Goal: Check status: Check status

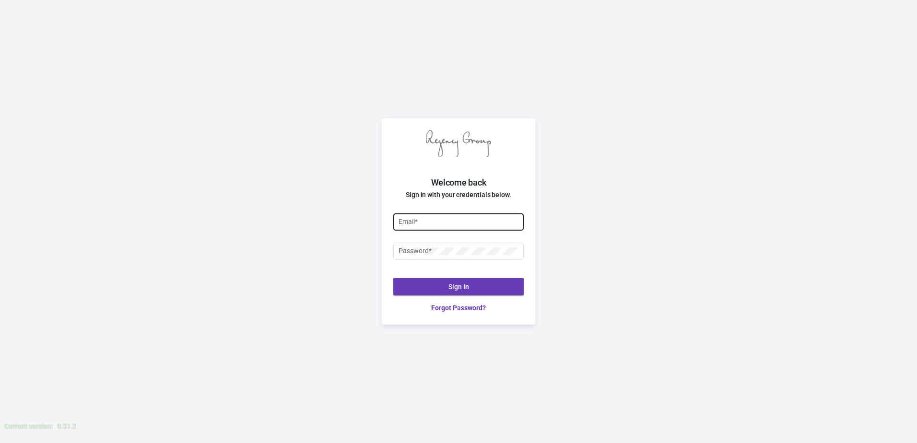
click at [464, 224] on input "Email *" at bounding box center [459, 222] width 120 height 8
type input "[PERSON_NAME][EMAIL_ADDRESS][DOMAIN_NAME]"
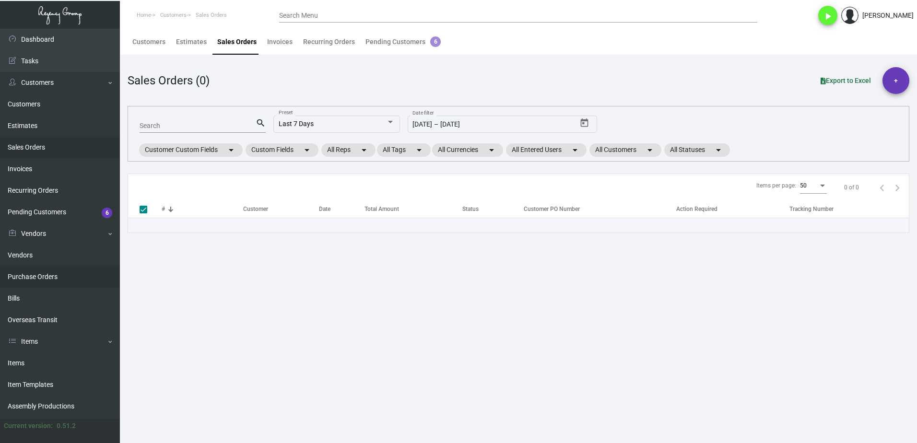
click at [57, 277] on link "Purchase Orders" at bounding box center [60, 277] width 120 height 22
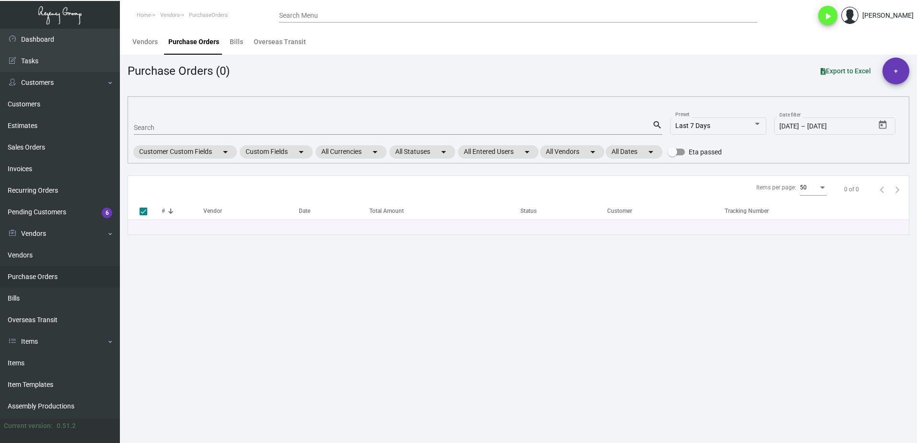
click at [158, 126] on input "Search" at bounding box center [393, 128] width 519 height 8
paste input "88848"
type input "88848"
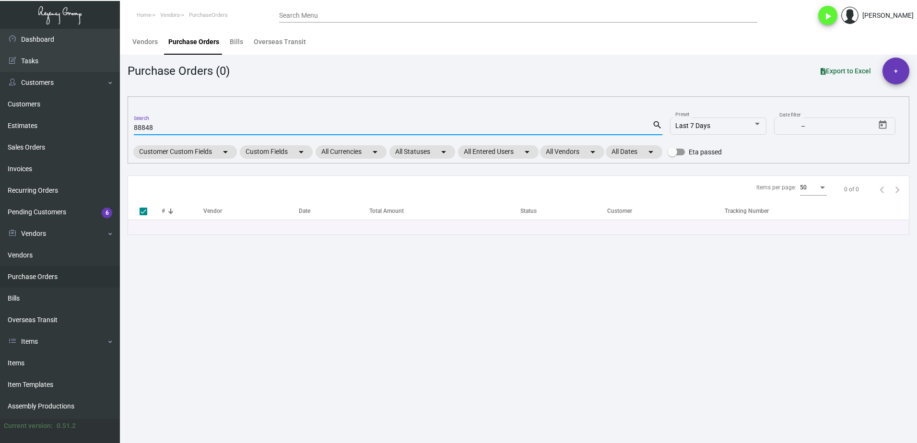
checkbox input "false"
type input "88848"
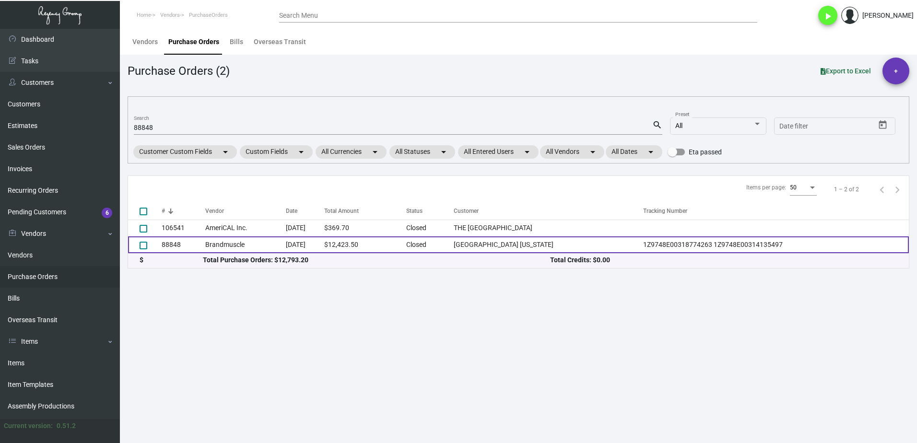
click at [217, 242] on td "Brandmuscle" at bounding box center [245, 245] width 80 height 17
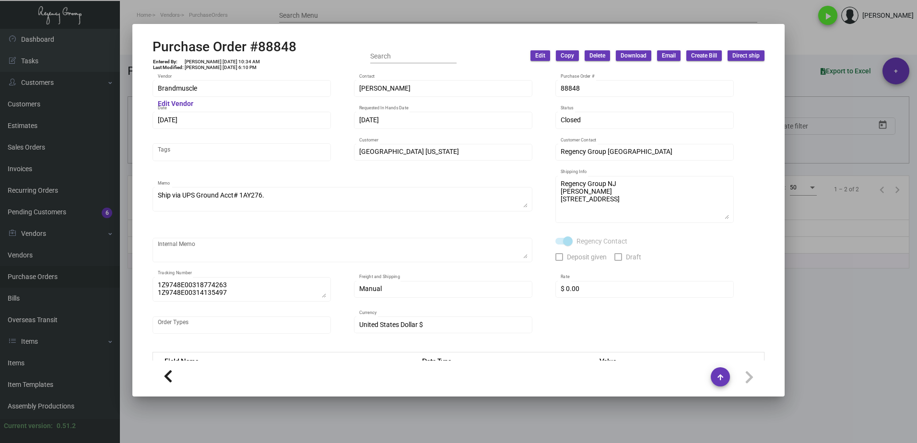
click at [380, 408] on div at bounding box center [458, 221] width 917 height 443
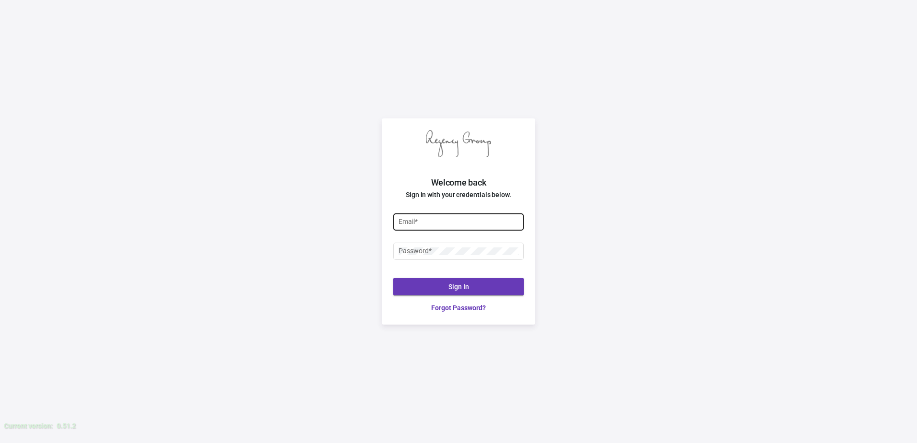
click at [450, 227] on div "Email *" at bounding box center [459, 221] width 120 height 19
click at [446, 222] on input "Email *" at bounding box center [459, 222] width 120 height 8
type input "[PERSON_NAME][EMAIL_ADDRESS][DOMAIN_NAME]"
click at [463, 256] on div "Password *" at bounding box center [459, 250] width 120 height 19
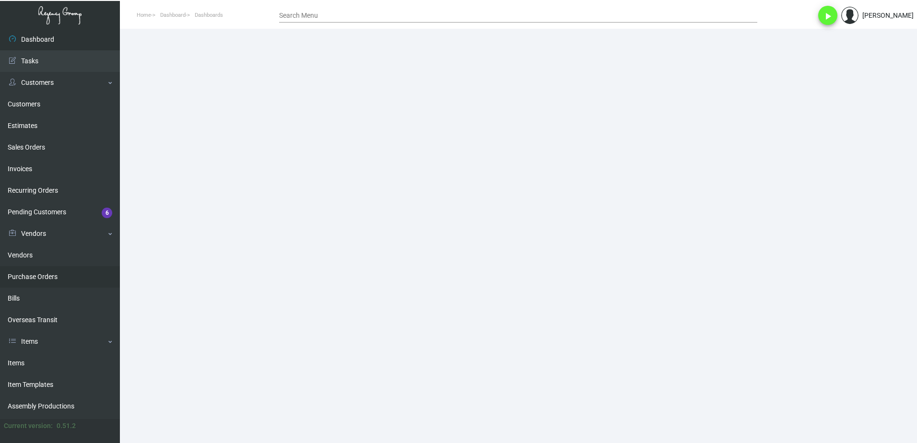
click at [22, 279] on link "Purchase Orders" at bounding box center [60, 277] width 120 height 22
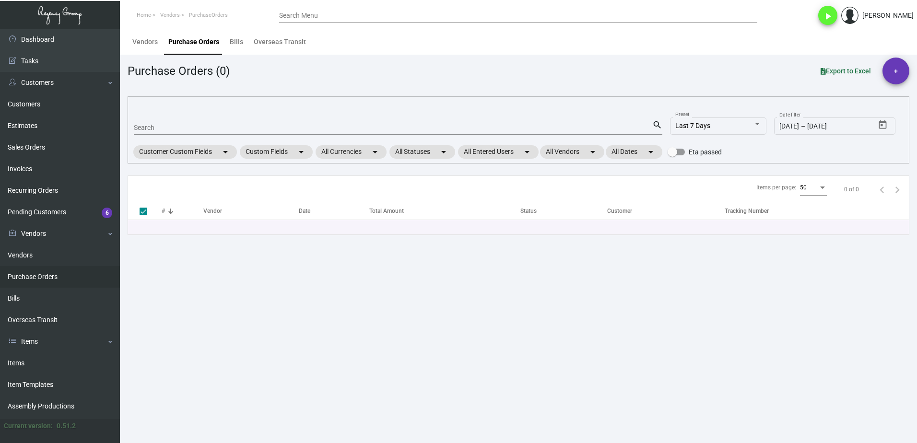
click at [189, 121] on div "Search" at bounding box center [393, 127] width 519 height 15
click at [193, 132] on div "Search" at bounding box center [393, 127] width 519 height 15
paste input "103464"
type input "103464"
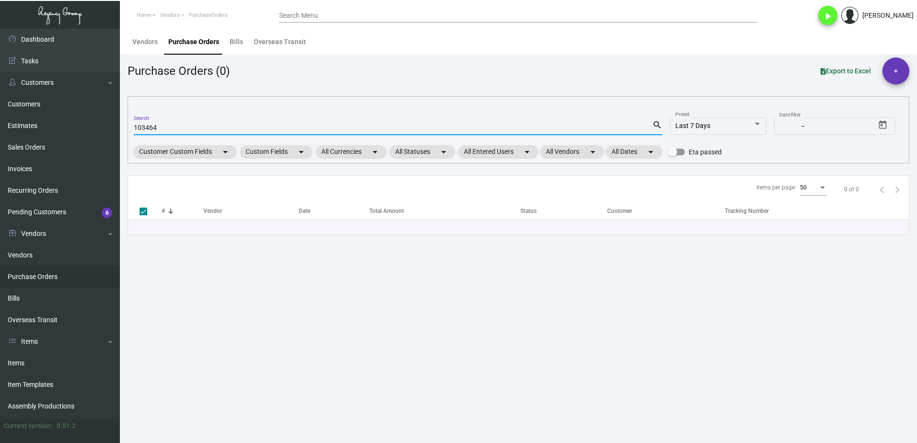
checkbox input "false"
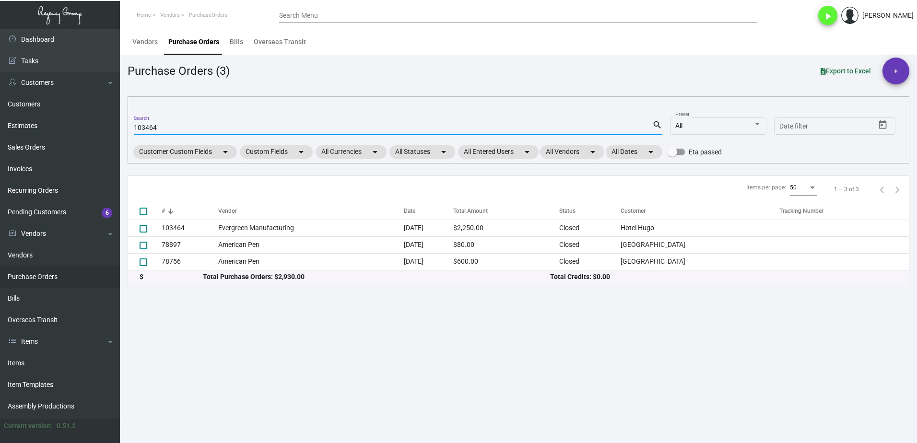
type input "103464"
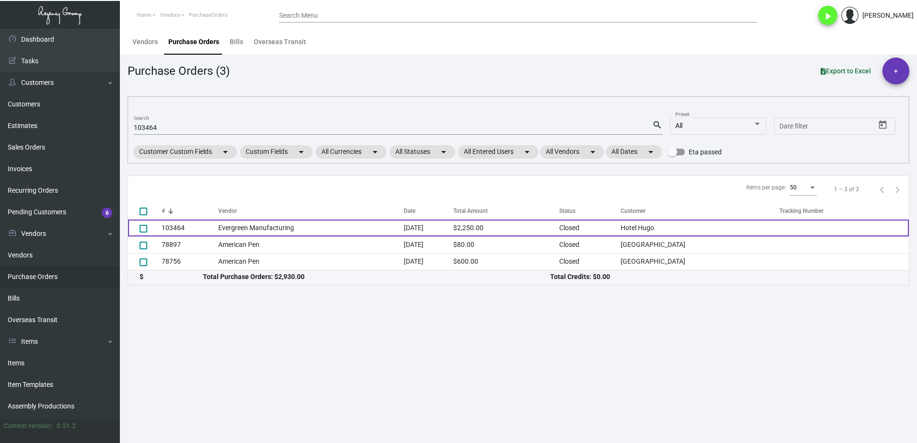
click at [219, 230] on td "Evergreen Manufacturing" at bounding box center [311, 228] width 186 height 17
